Goal: Information Seeking & Learning: Learn about a topic

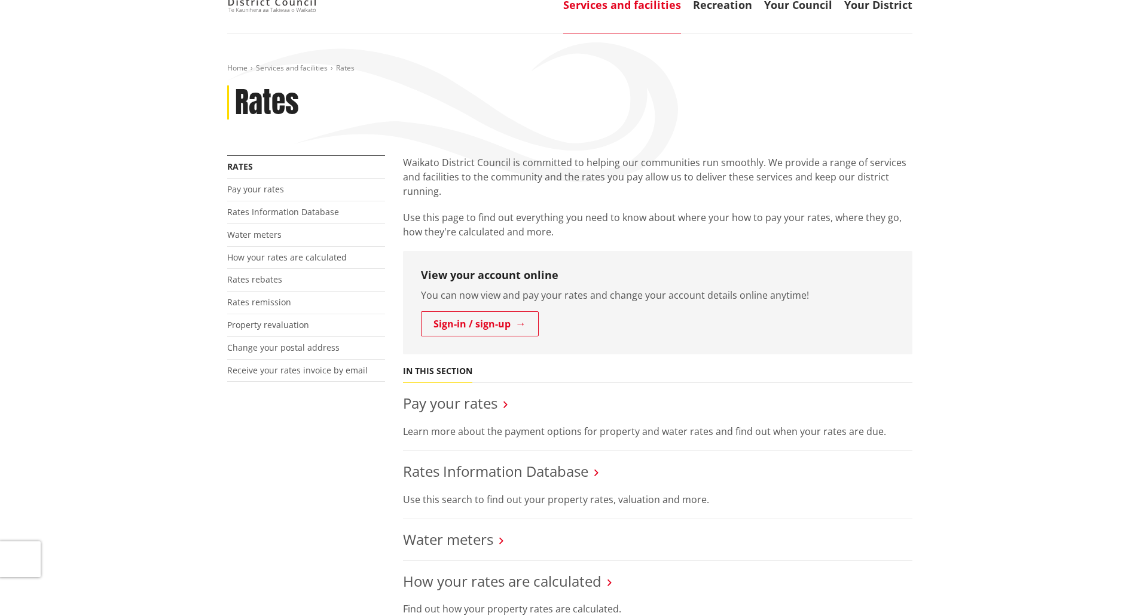
scroll to position [120, 0]
click at [329, 255] on link "How your rates are calculated" at bounding box center [287, 257] width 120 height 11
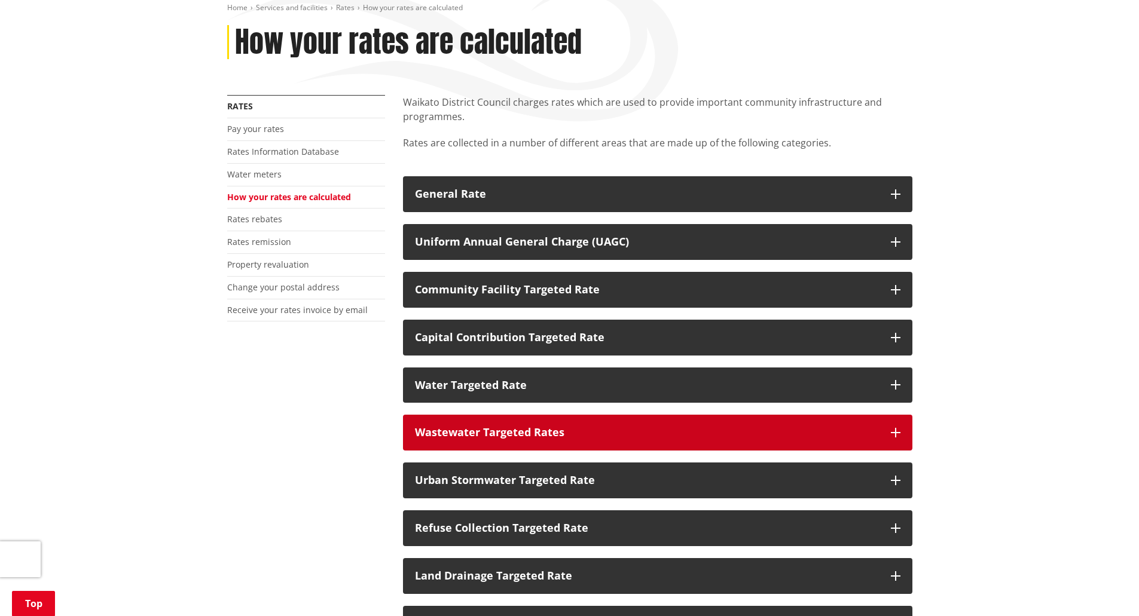
scroll to position [179, 0]
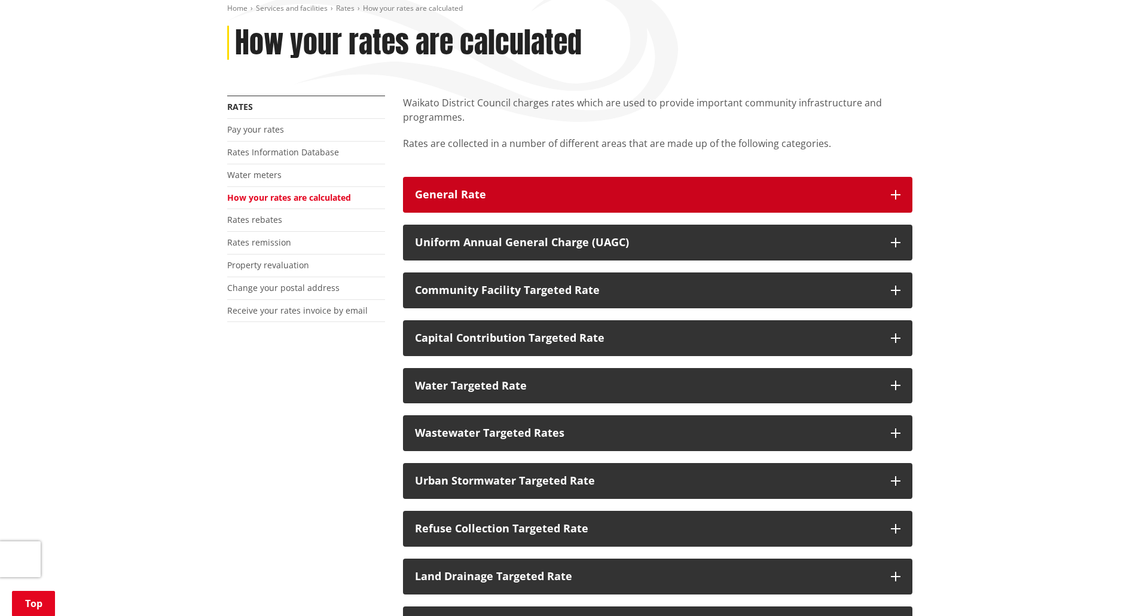
click at [568, 204] on button "General Rate" at bounding box center [657, 195] width 509 height 36
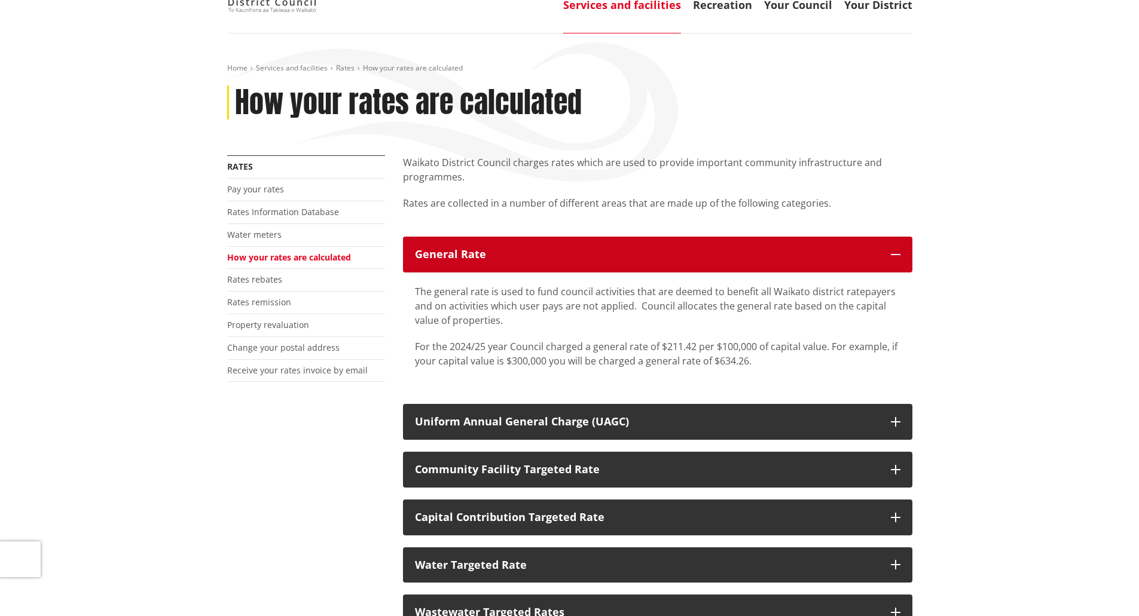
scroll to position [0, 0]
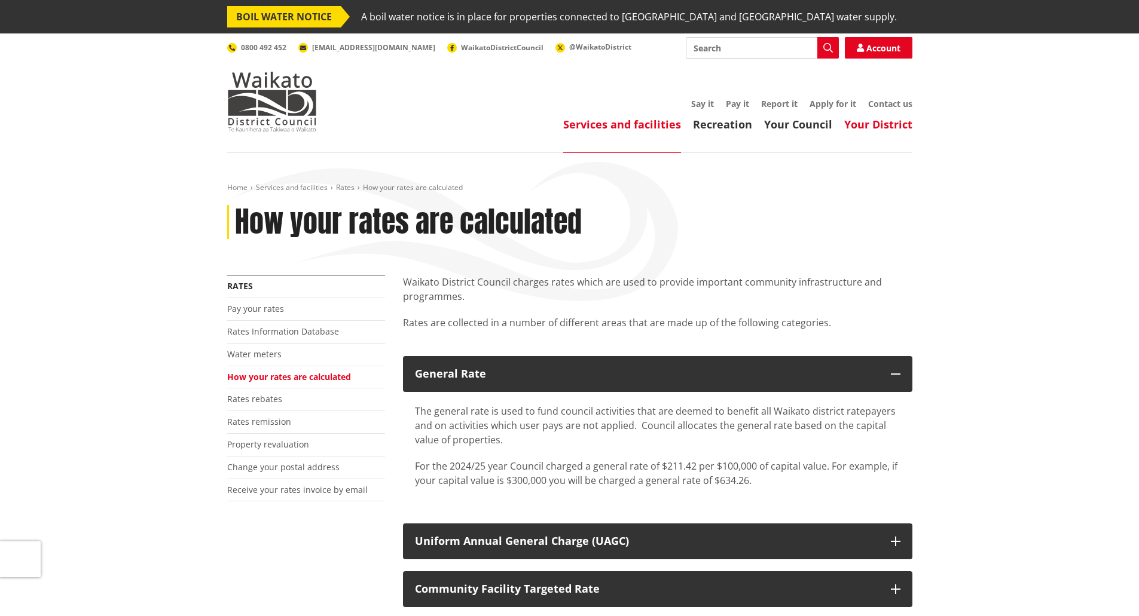
click at [892, 130] on link "Your District" at bounding box center [878, 124] width 68 height 14
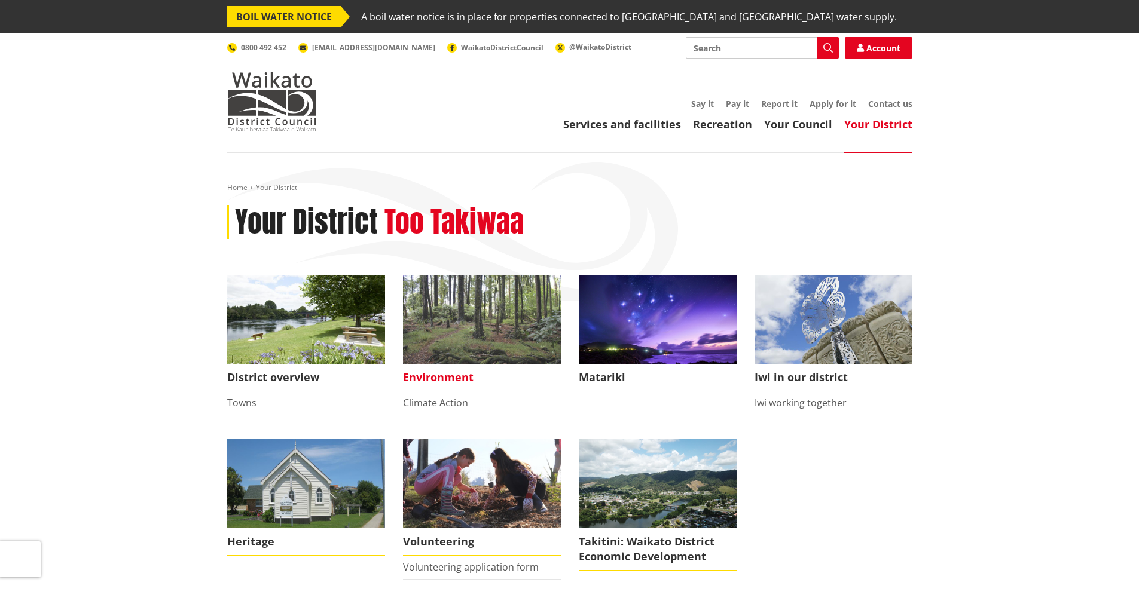
click at [446, 370] on span "Environment" at bounding box center [482, 377] width 158 height 27
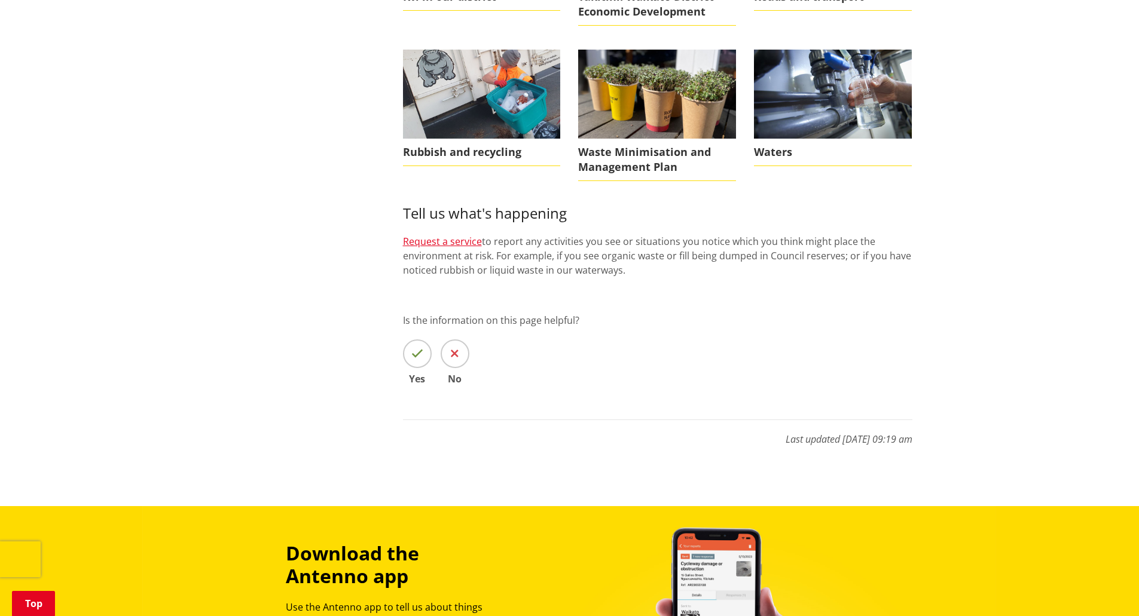
scroll to position [837, 0]
